Goal: Find specific page/section: Find specific page/section

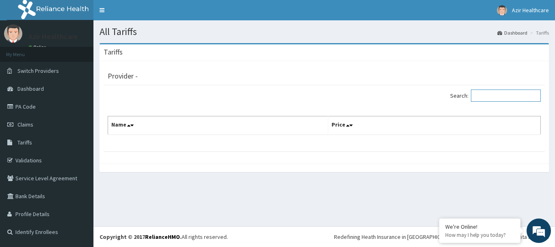
click at [483, 96] on input "Search:" at bounding box center [506, 95] width 70 height 12
click at [34, 89] on span "Dashboard" at bounding box center [30, 88] width 26 height 7
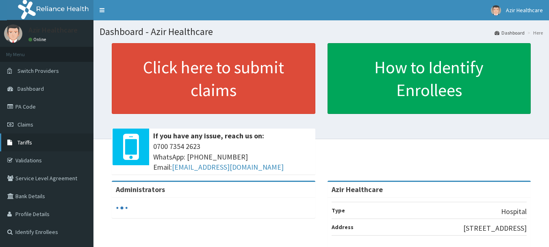
click at [16, 140] on link "Tariffs" at bounding box center [46, 142] width 93 height 18
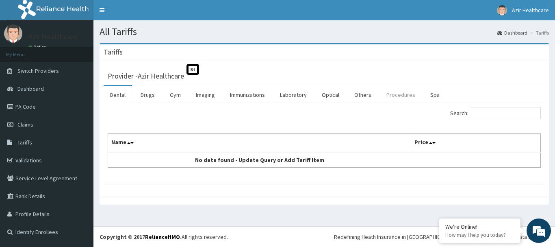
click at [394, 96] on link "Procedures" at bounding box center [401, 94] width 42 height 17
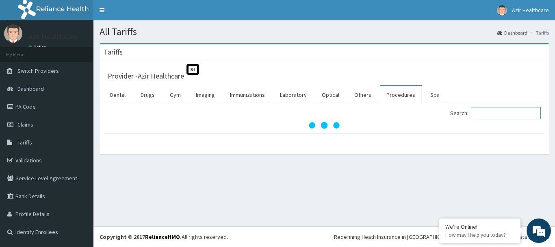
click at [484, 112] on input "Search:" at bounding box center [506, 113] width 70 height 12
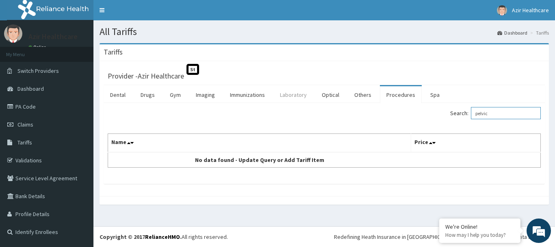
type input "pelvic"
click at [302, 97] on link "Laboratory" at bounding box center [294, 94] width 40 height 17
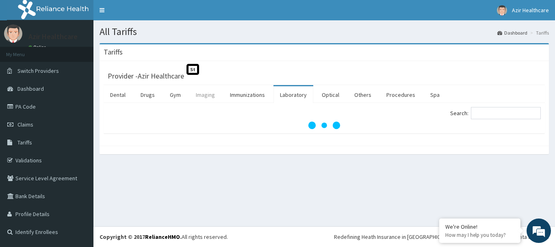
click at [199, 98] on link "Imaging" at bounding box center [205, 94] width 32 height 17
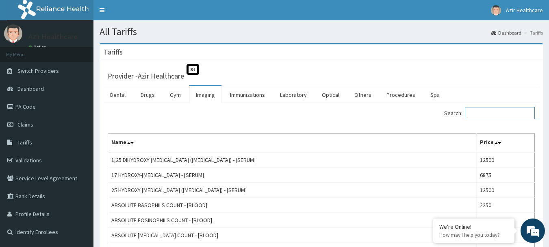
click at [483, 115] on input "Search:" at bounding box center [500, 113] width 70 height 12
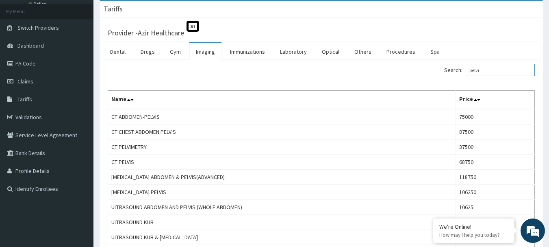
scroll to position [27, 0]
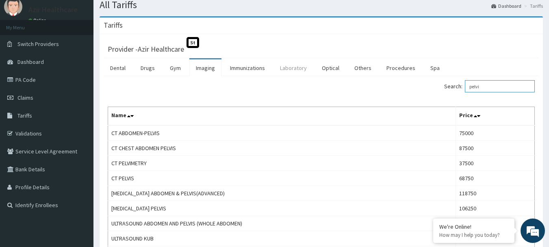
type input "pelvi"
click at [279, 67] on link "Laboratory" at bounding box center [294, 67] width 40 height 17
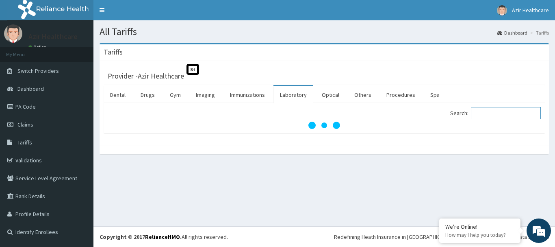
click at [485, 111] on input "Search:" at bounding box center [506, 113] width 70 height 12
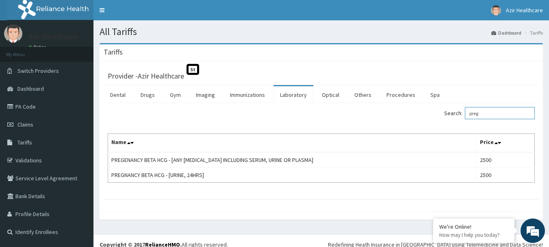
type input "preg"
click at [50, 108] on link "PA Code" at bounding box center [46, 107] width 93 height 18
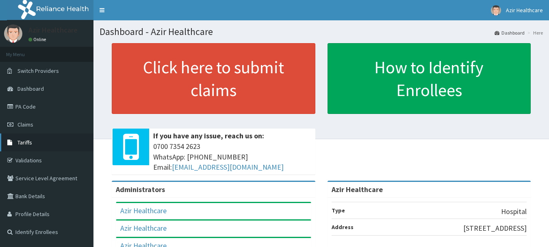
click at [13, 140] on icon at bounding box center [11, 142] width 8 height 6
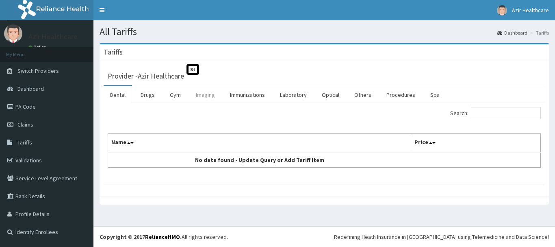
click at [202, 93] on link "Imaging" at bounding box center [205, 94] width 32 height 17
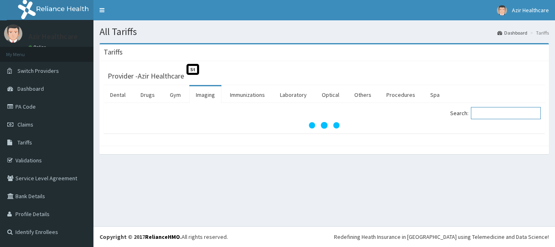
click at [482, 113] on input "Search:" at bounding box center [506, 113] width 70 height 12
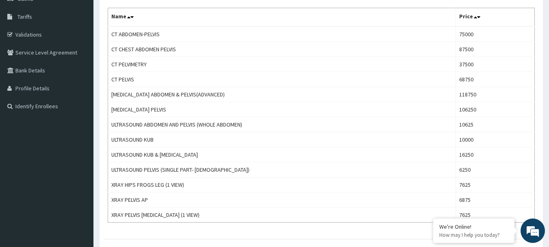
scroll to position [130, 0]
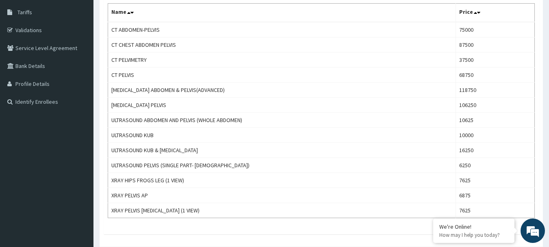
type input "PELV"
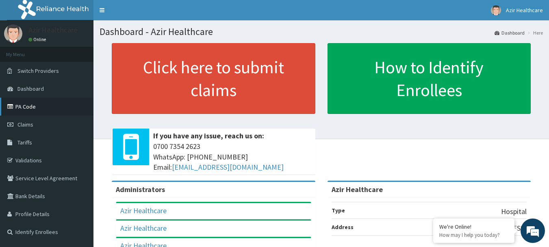
click at [32, 111] on link "PA Code" at bounding box center [46, 107] width 93 height 18
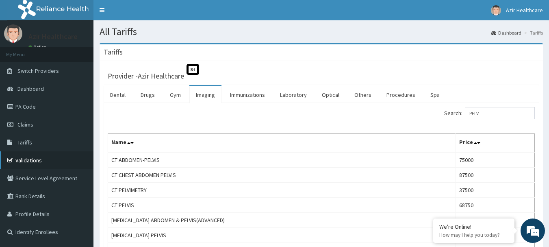
click at [30, 160] on link "Validations" at bounding box center [46, 160] width 93 height 18
